Goal: Use online tool/utility: Use online tool/utility

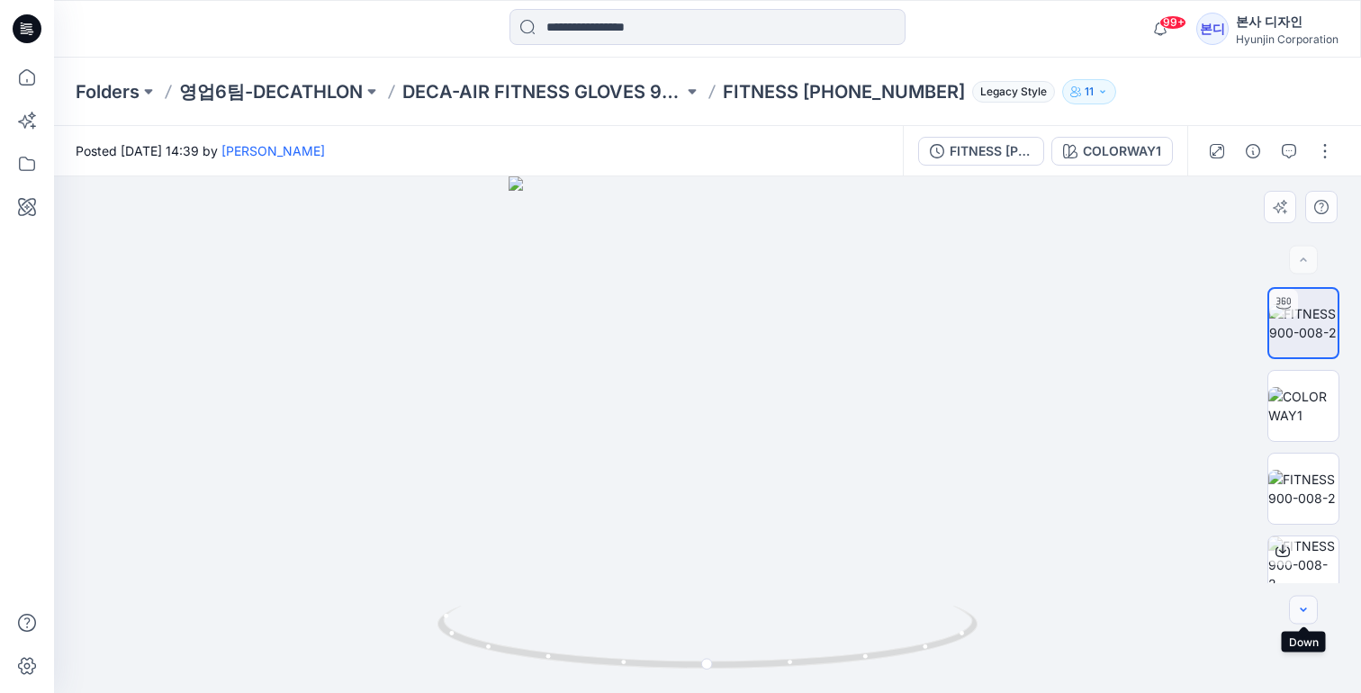
click at [1304, 624] on button "button" at bounding box center [1303, 610] width 29 height 29
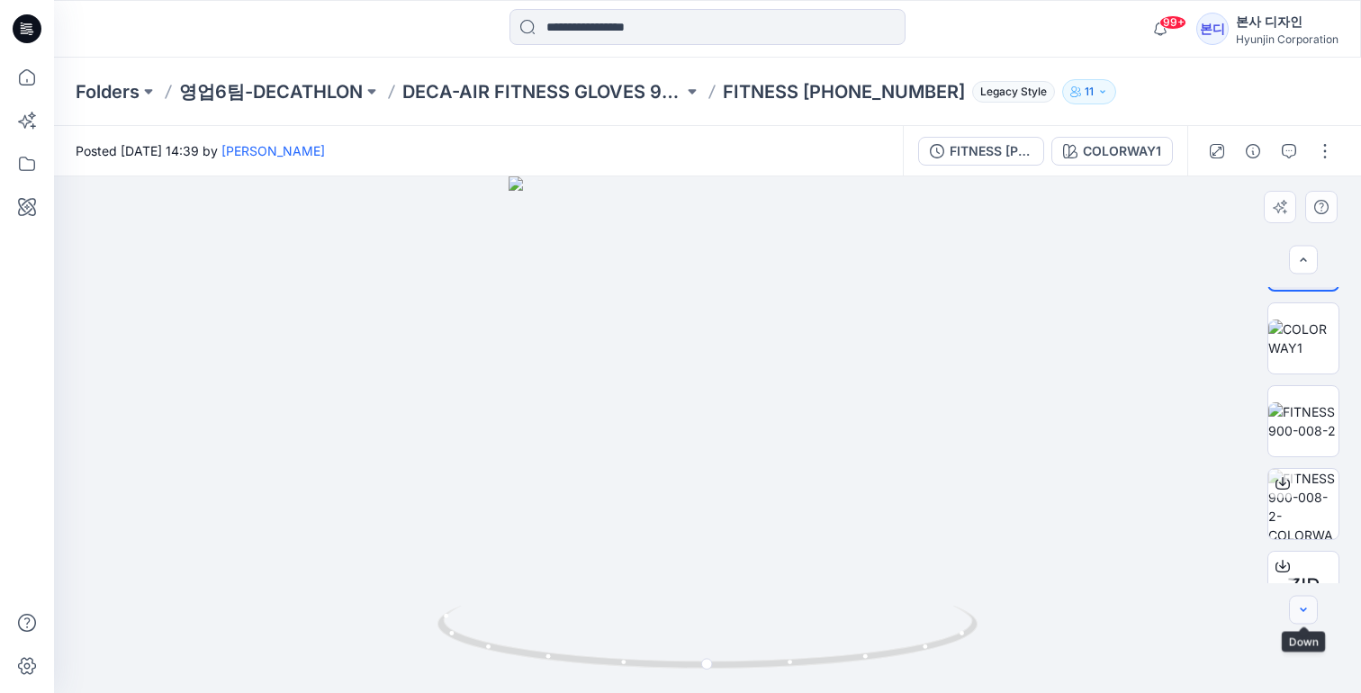
scroll to position [70, 0]
click at [1301, 586] on div at bounding box center [707, 434] width 1307 height 517
click at [1309, 618] on button "button" at bounding box center [1303, 610] width 29 height 29
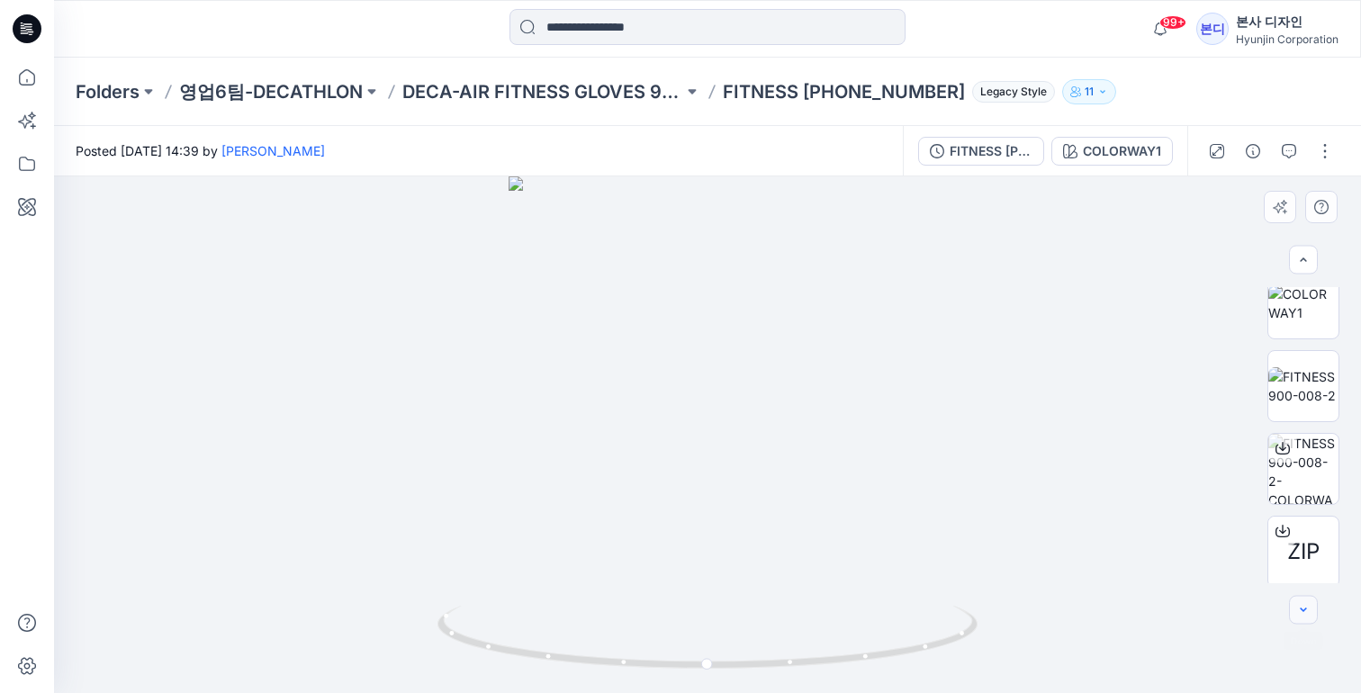
scroll to position [107, 0]
click at [1296, 536] on span "ZIP" at bounding box center [1303, 547] width 32 height 32
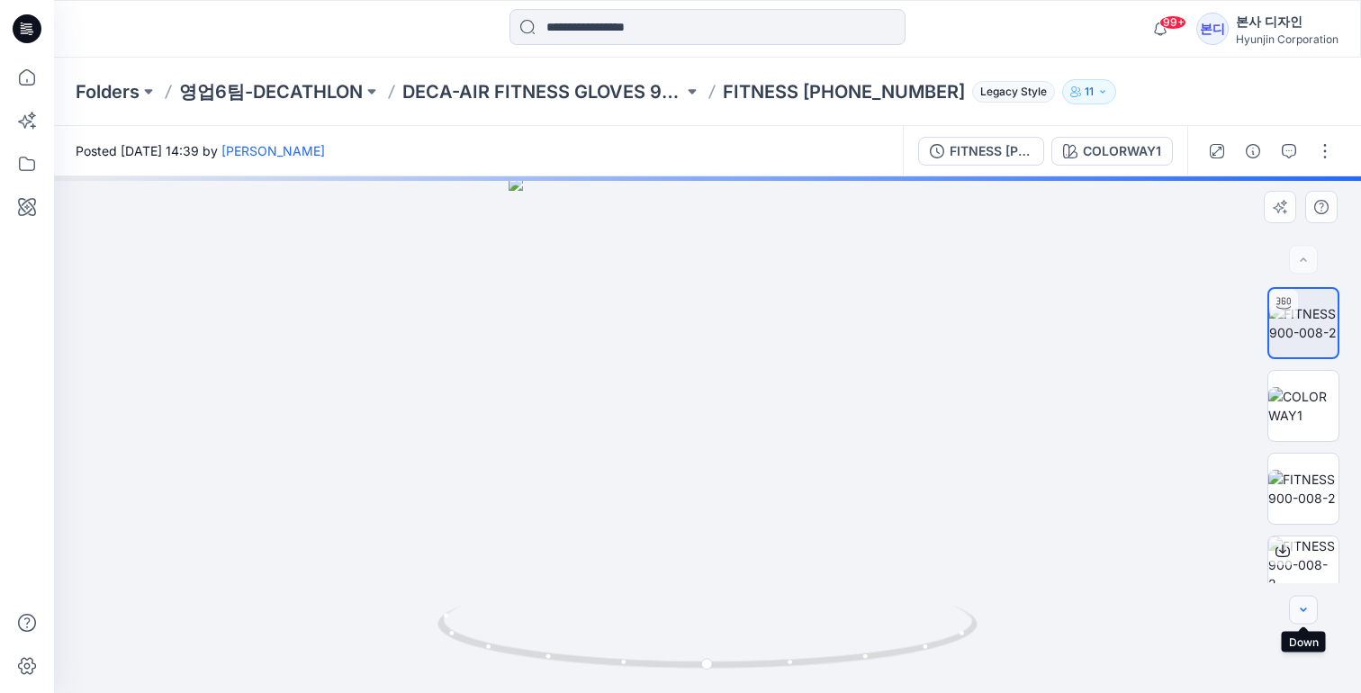
click at [1304, 618] on button "button" at bounding box center [1303, 610] width 29 height 29
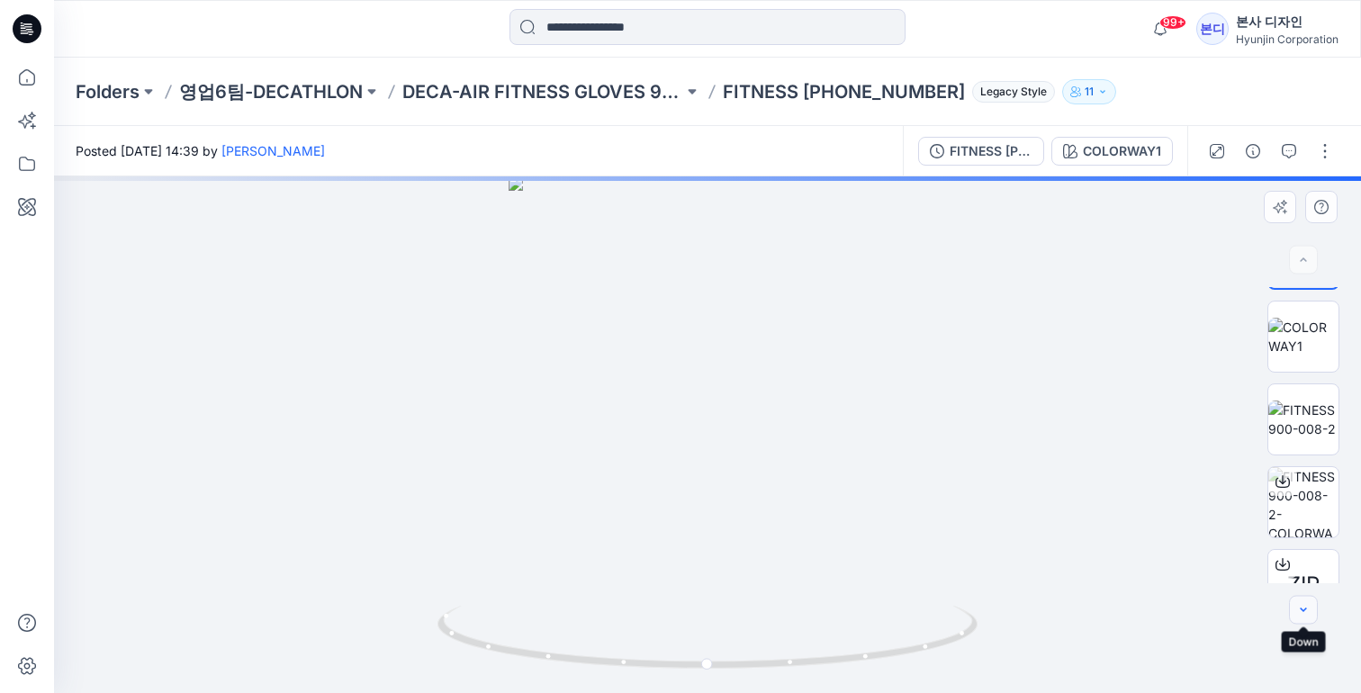
scroll to position [70, 0]
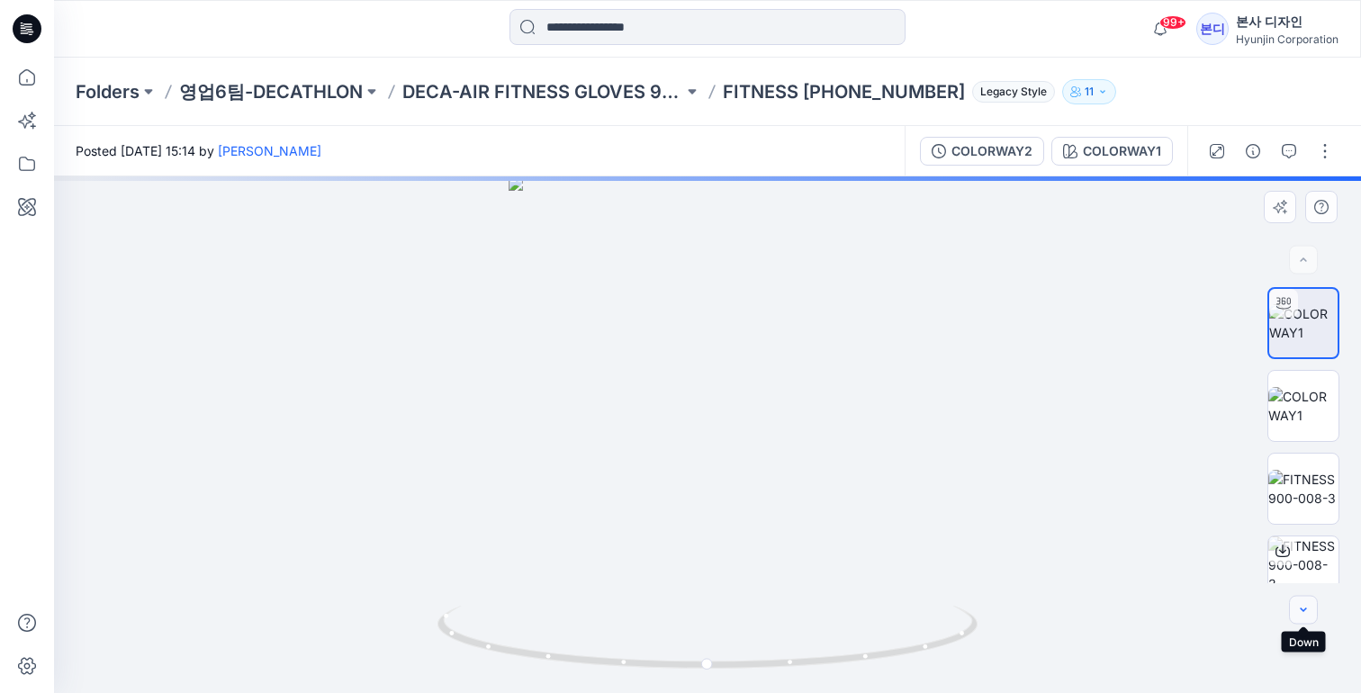
click at [1314, 618] on button "button" at bounding box center [1303, 610] width 29 height 29
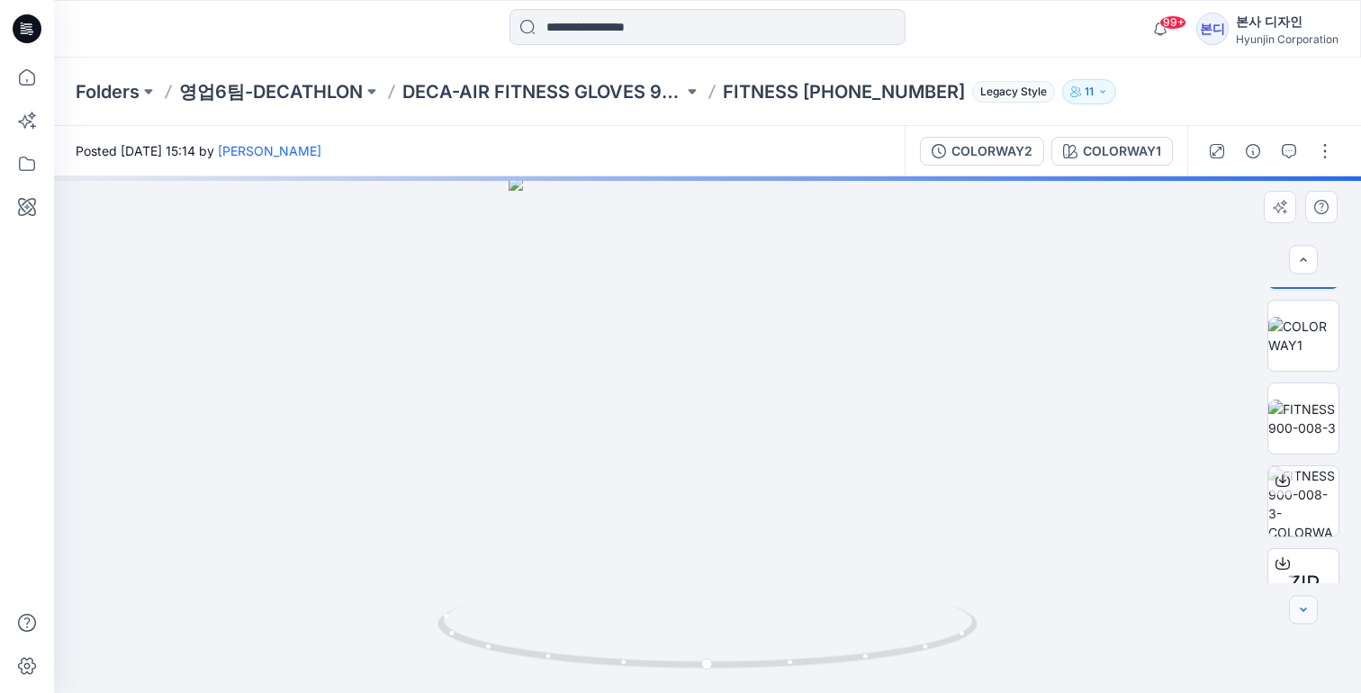
click at [1314, 618] on button "button" at bounding box center [1303, 610] width 29 height 29
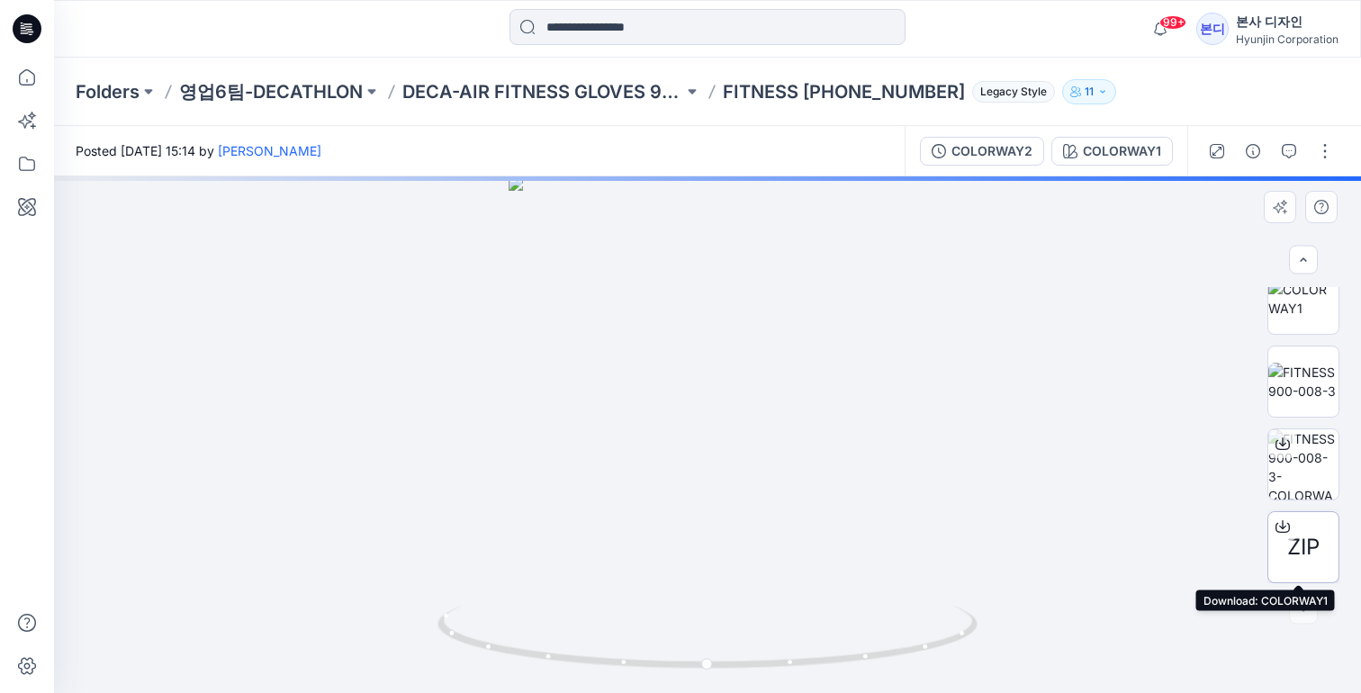
click at [1313, 555] on span "ZIP" at bounding box center [1303, 547] width 32 height 32
